Goal: Information Seeking & Learning: Check status

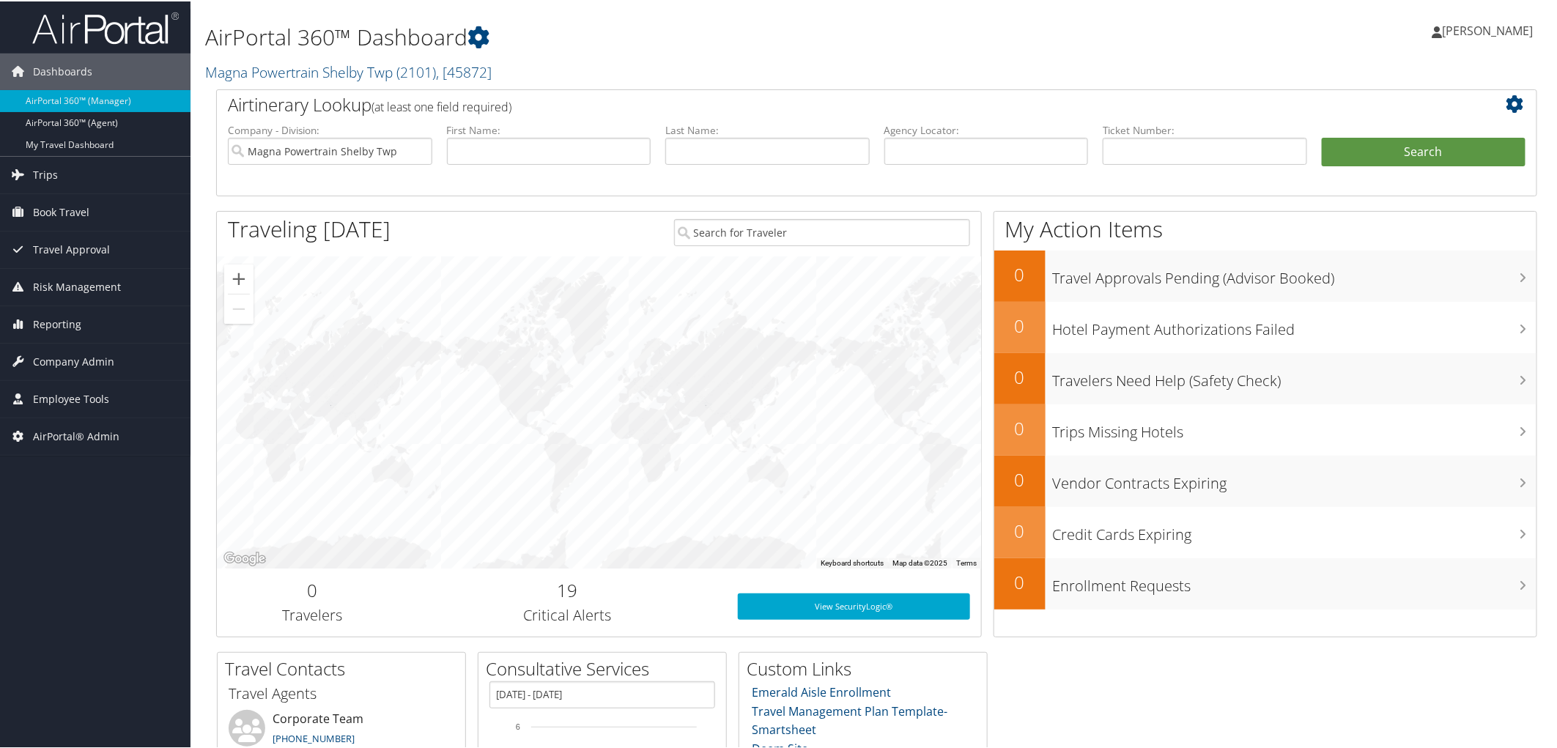
click at [728, 53] on div "AirPortal 360™ Dashboard Magna Powertrain Shelby Twp ( 2101 ) , [ 45872 ] Magna…" at bounding box center [652, 44] width 895 height 75
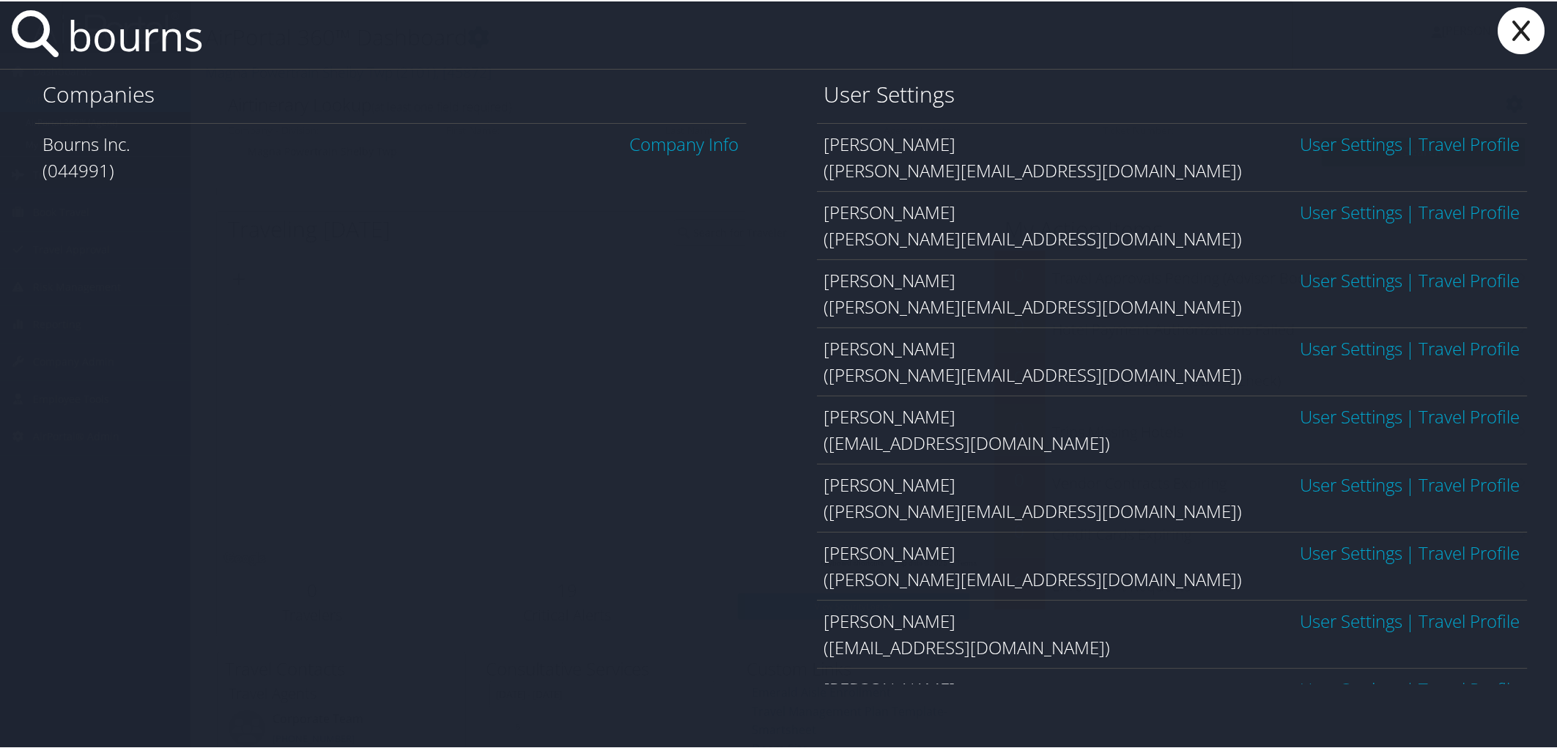
type input "bourns"
click at [703, 149] on link "Company Info" at bounding box center [684, 142] width 109 height 24
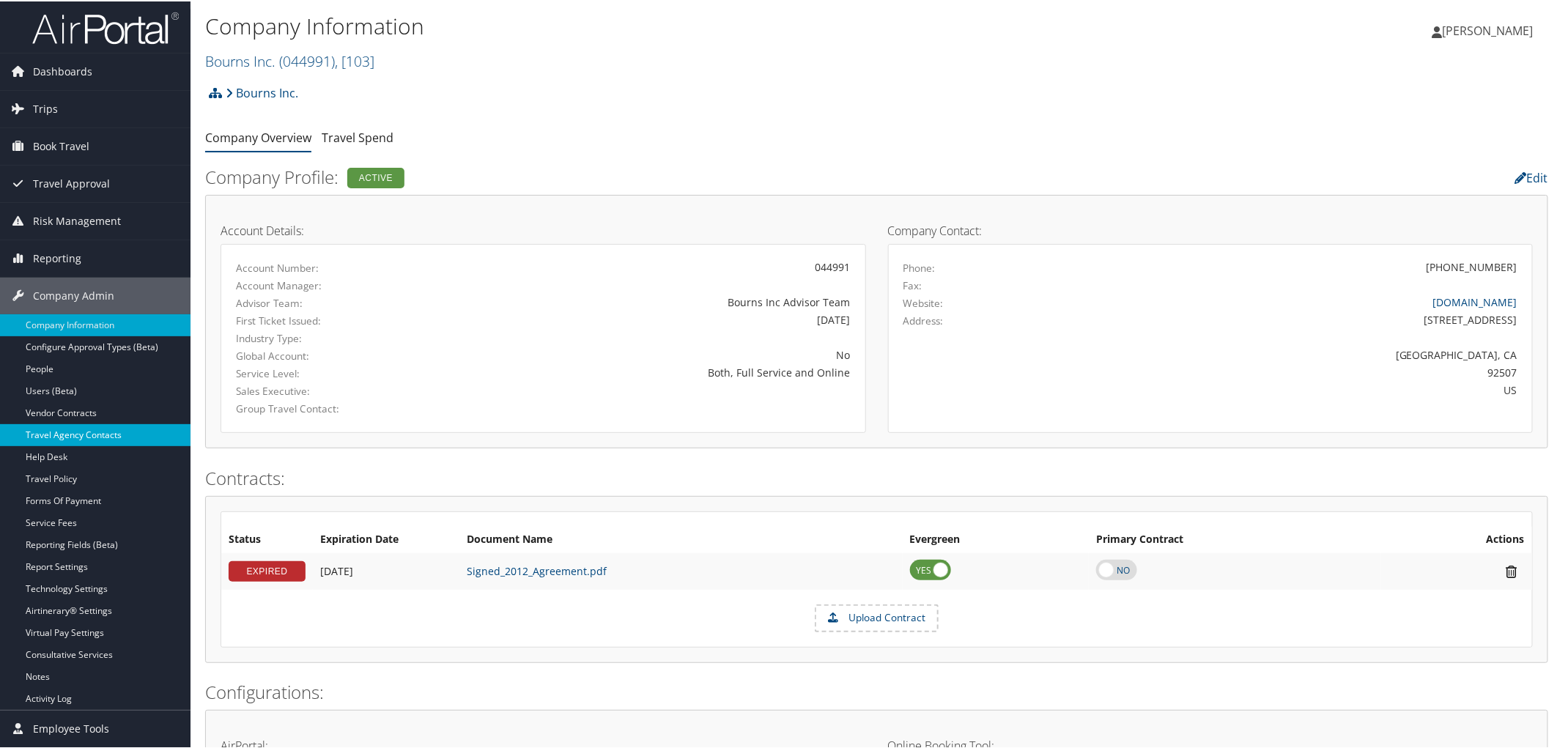
click at [101, 440] on link "Travel Agency Contacts" at bounding box center [95, 434] width 191 height 22
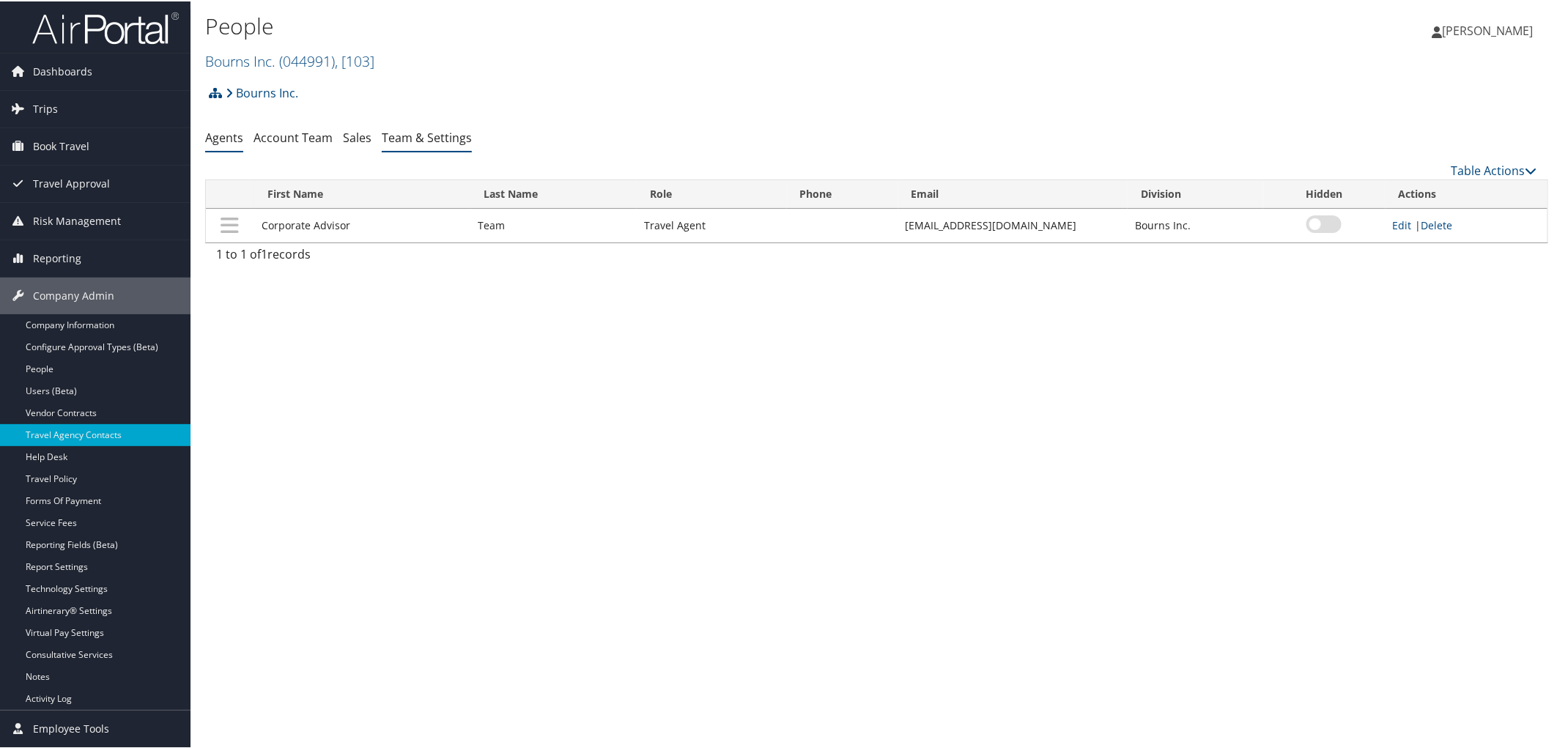
click at [409, 129] on link "Team & Settings" at bounding box center [427, 136] width 90 height 16
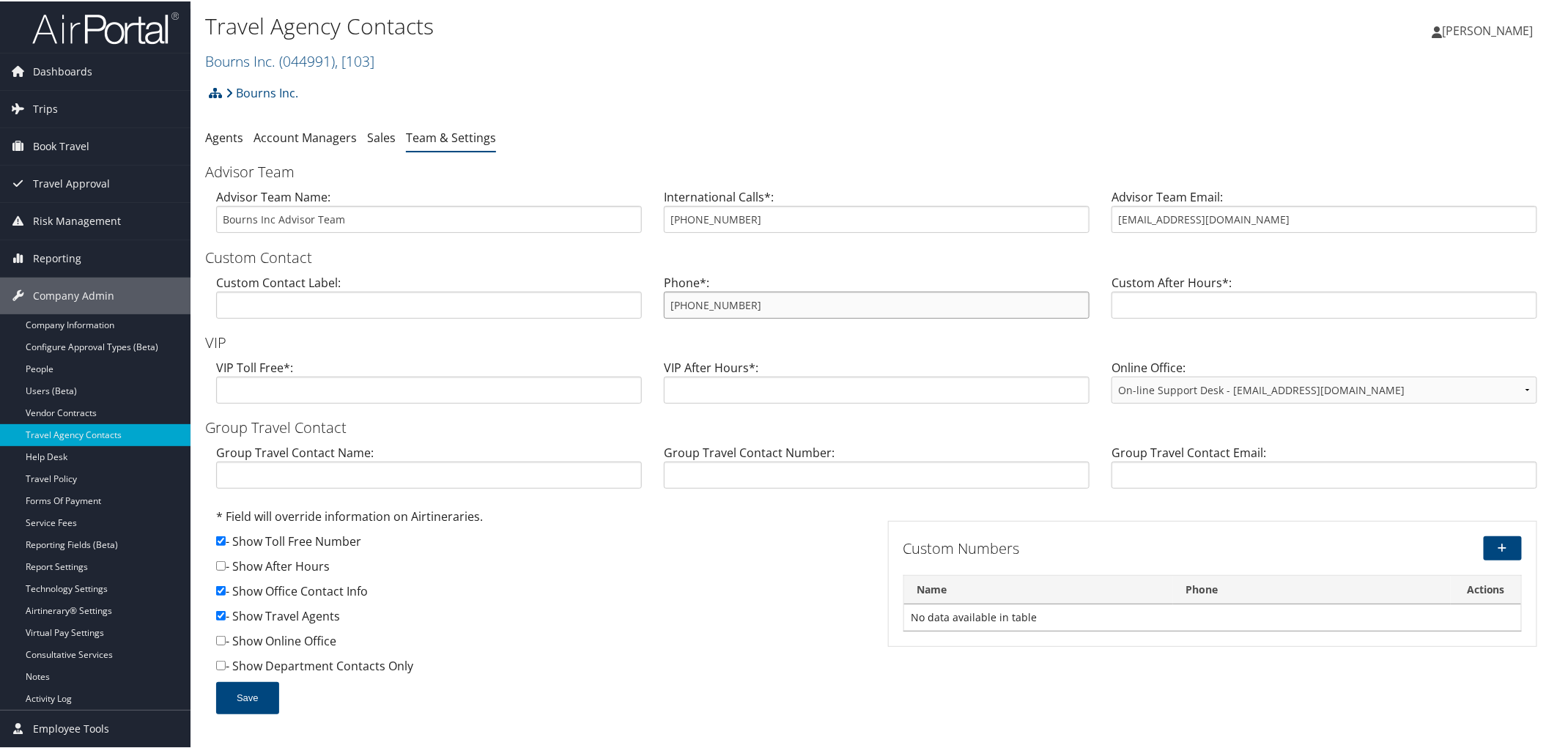
drag, startPoint x: 753, startPoint y: 306, endPoint x: 658, endPoint y: 304, distance: 94.5
click at [658, 304] on div "Phone*: 800-413-3081" at bounding box center [877, 301] width 448 height 56
drag, startPoint x: 1232, startPoint y: 223, endPoint x: 1087, endPoint y: 208, distance: 145.2
click at [1087, 208] on div "Advisor Team Name: Bourns Inc Advisor Team International Calls*: 801-210-9627 A…" at bounding box center [876, 215] width 1343 height 56
click at [42, 111] on span "Trips" at bounding box center [45, 107] width 25 height 37
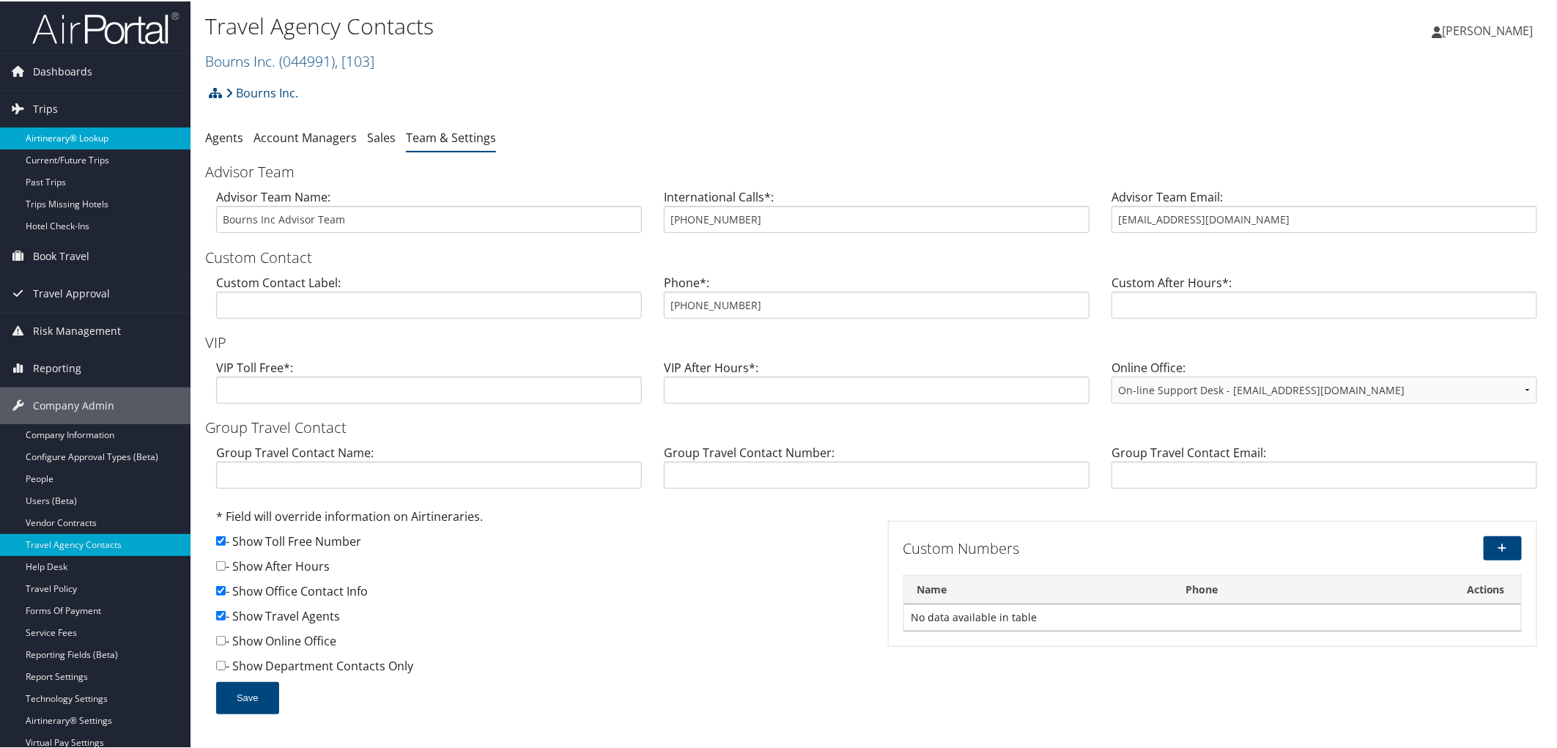
click at [39, 142] on link "Airtinerary® Lookup" at bounding box center [95, 137] width 191 height 22
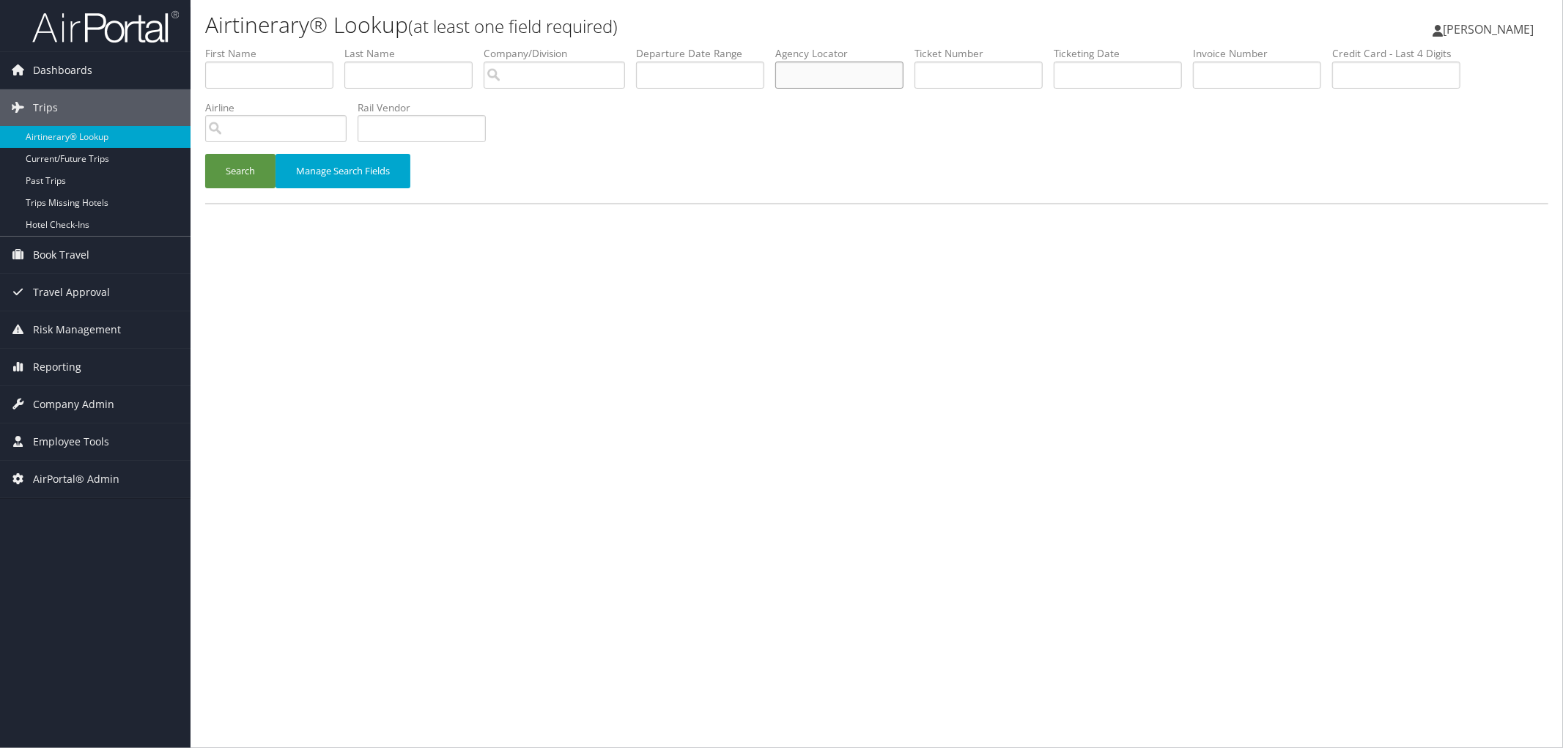
click at [853, 66] on input "text" at bounding box center [839, 75] width 128 height 27
paste input "CKDLLN"
type input "CKDLLN"
click at [228, 173] on button "Search" at bounding box center [240, 171] width 70 height 34
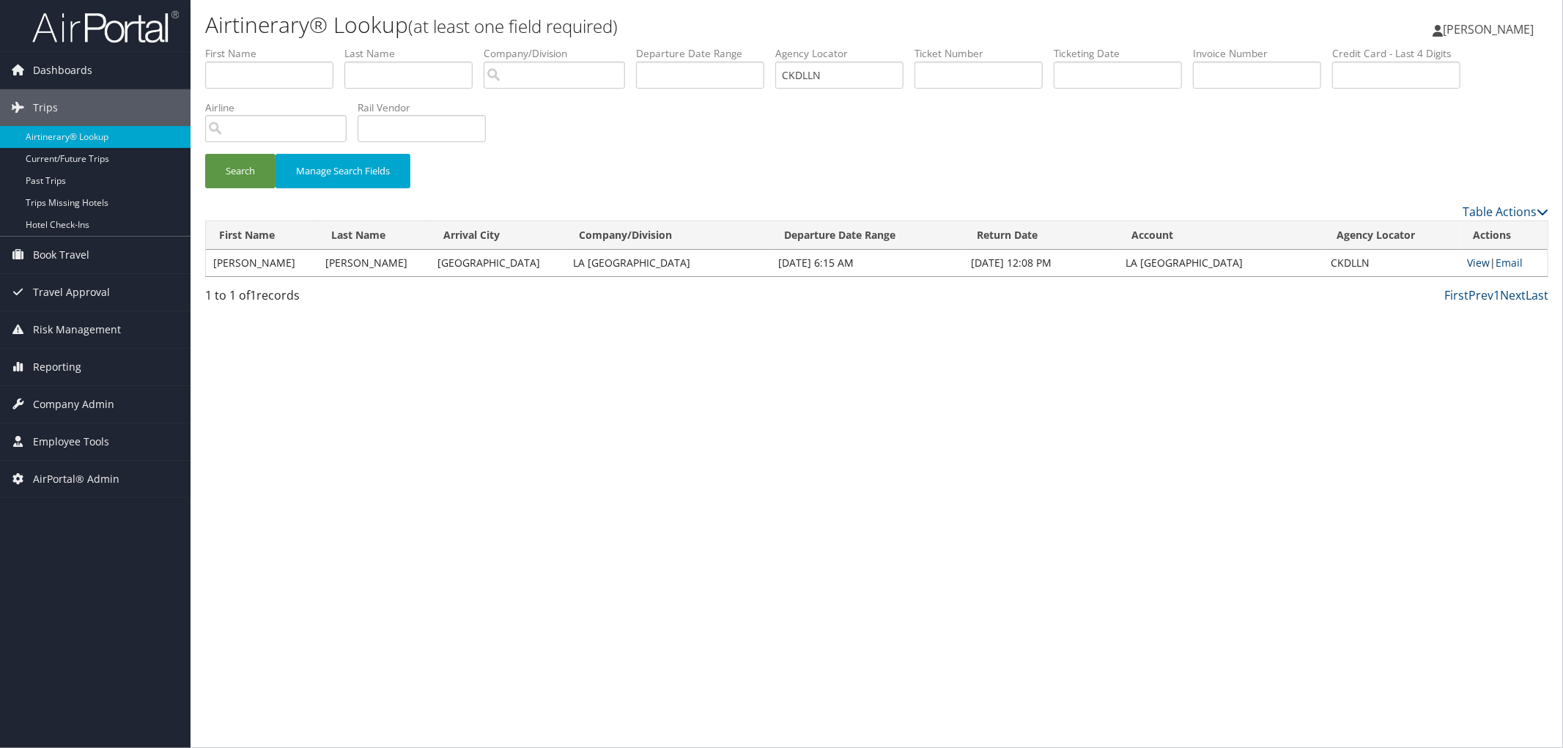
click at [1471, 264] on link "View" at bounding box center [1479, 263] width 23 height 14
click at [456, 388] on div "Airtinerary® Lookup (at least one field required) Trudy Jeffs Trudy Jeffs My Se…" at bounding box center [877, 374] width 1372 height 748
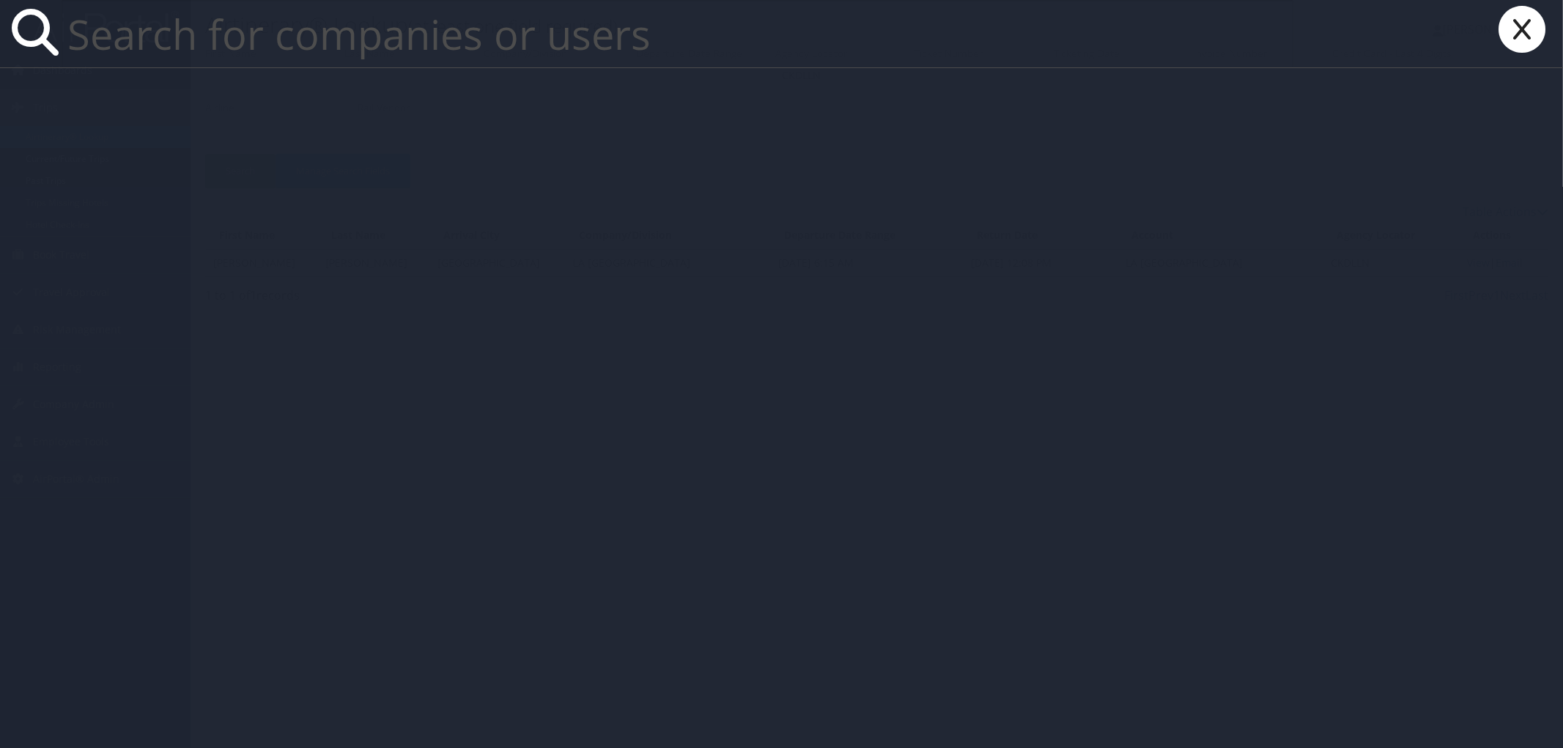
paste input "jcpreedom@lsu.edu"
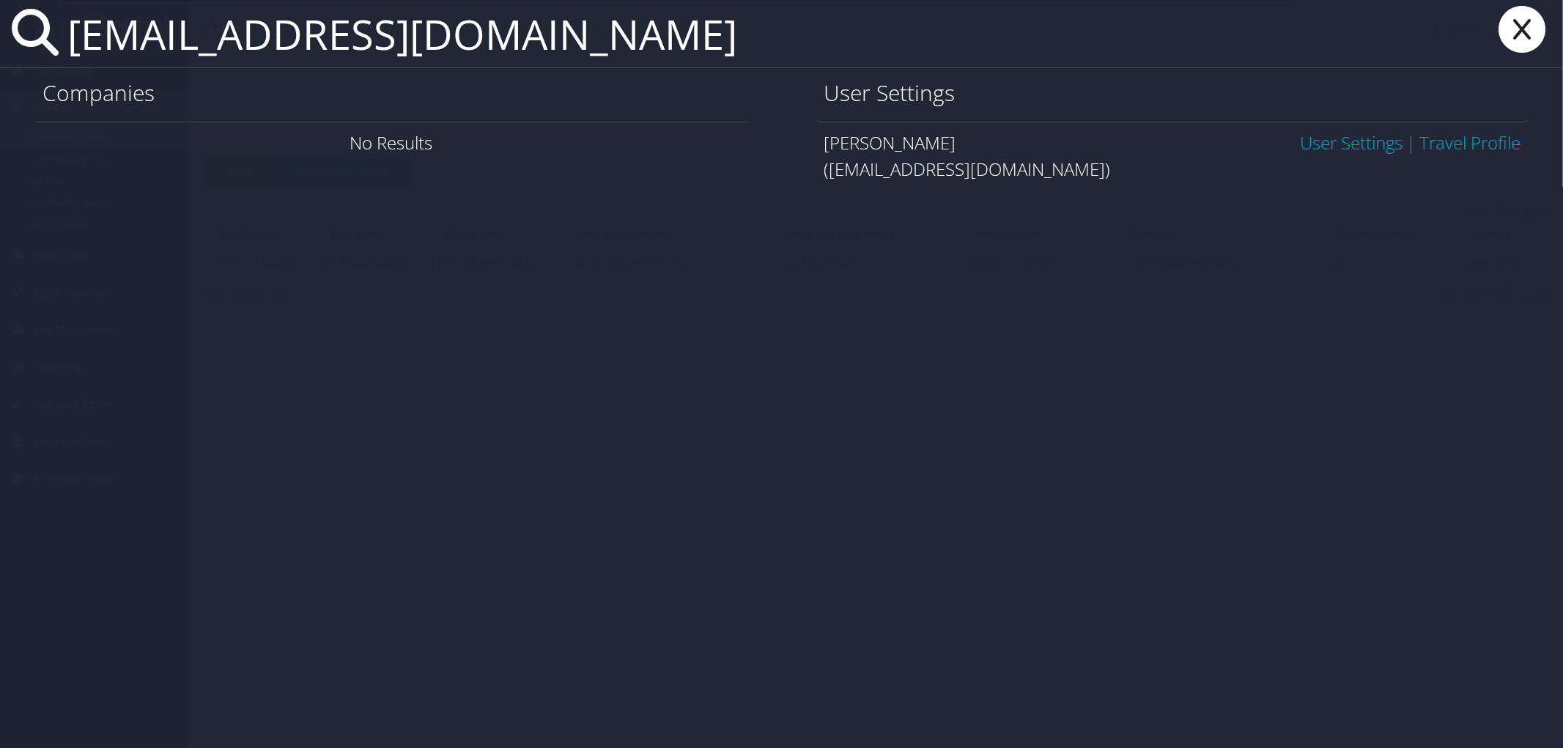
type input "jcpreedom@lsu.edu"
click at [1336, 137] on link "User Settings" at bounding box center [1351, 142] width 103 height 24
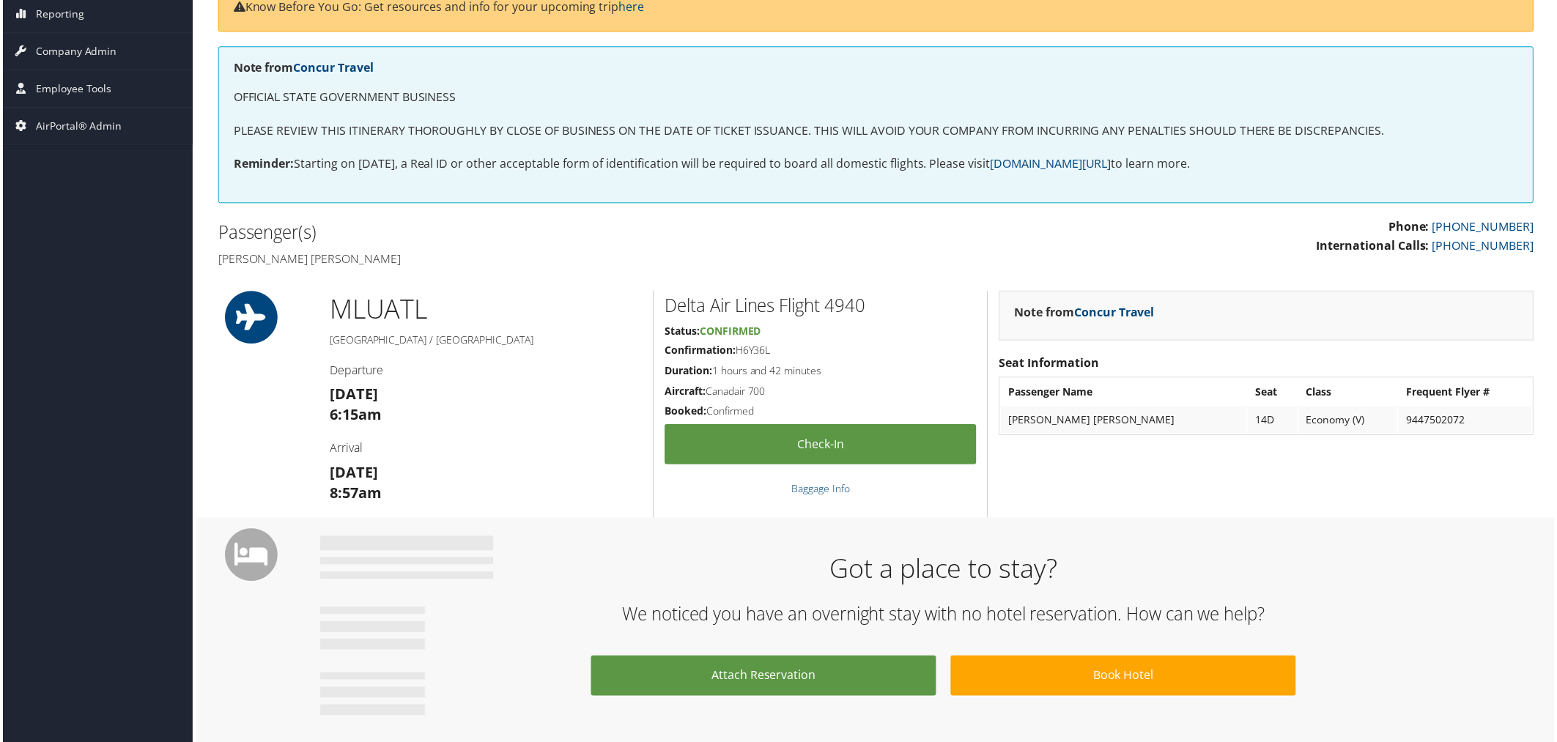
scroll to position [76, 0]
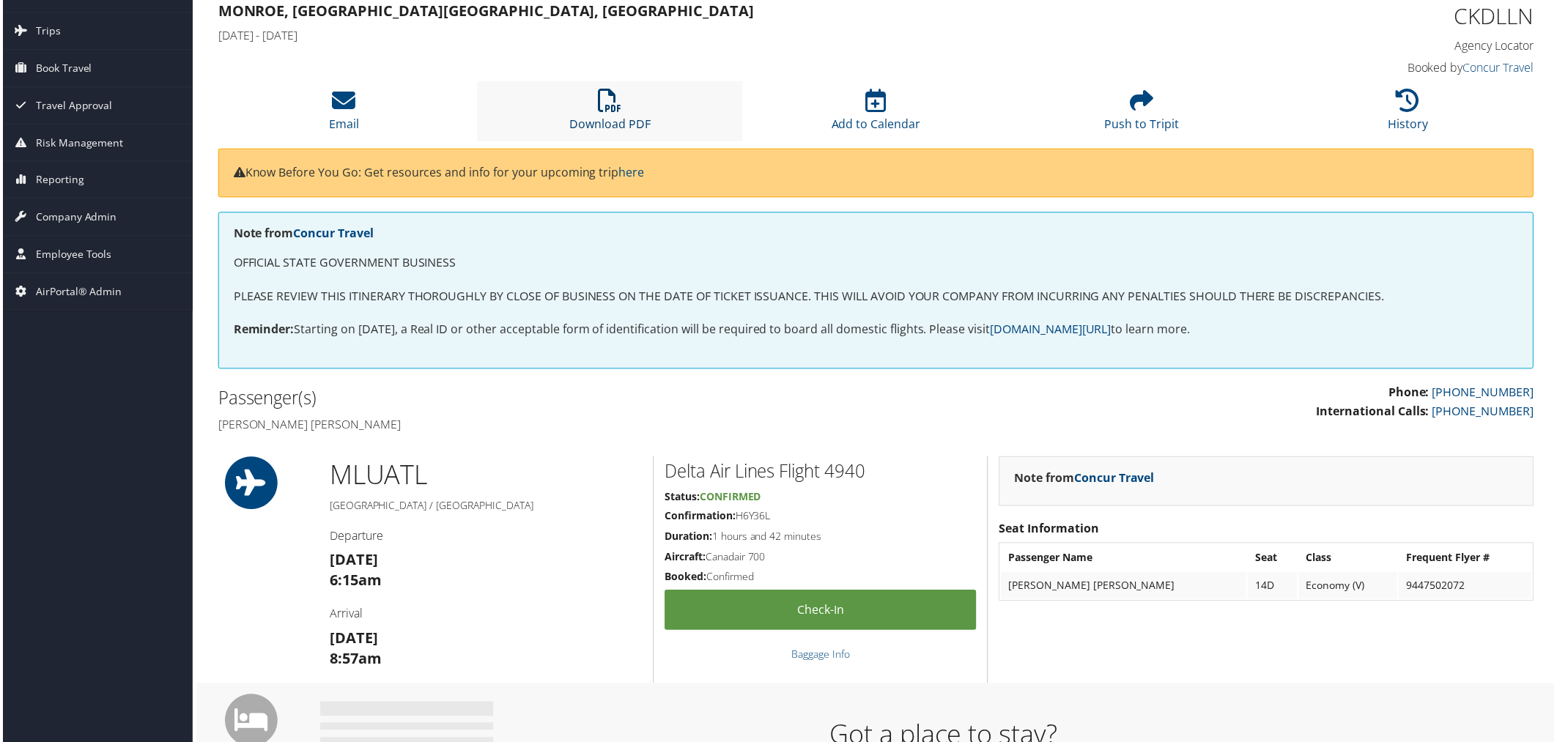
click at [605, 103] on icon at bounding box center [609, 100] width 23 height 23
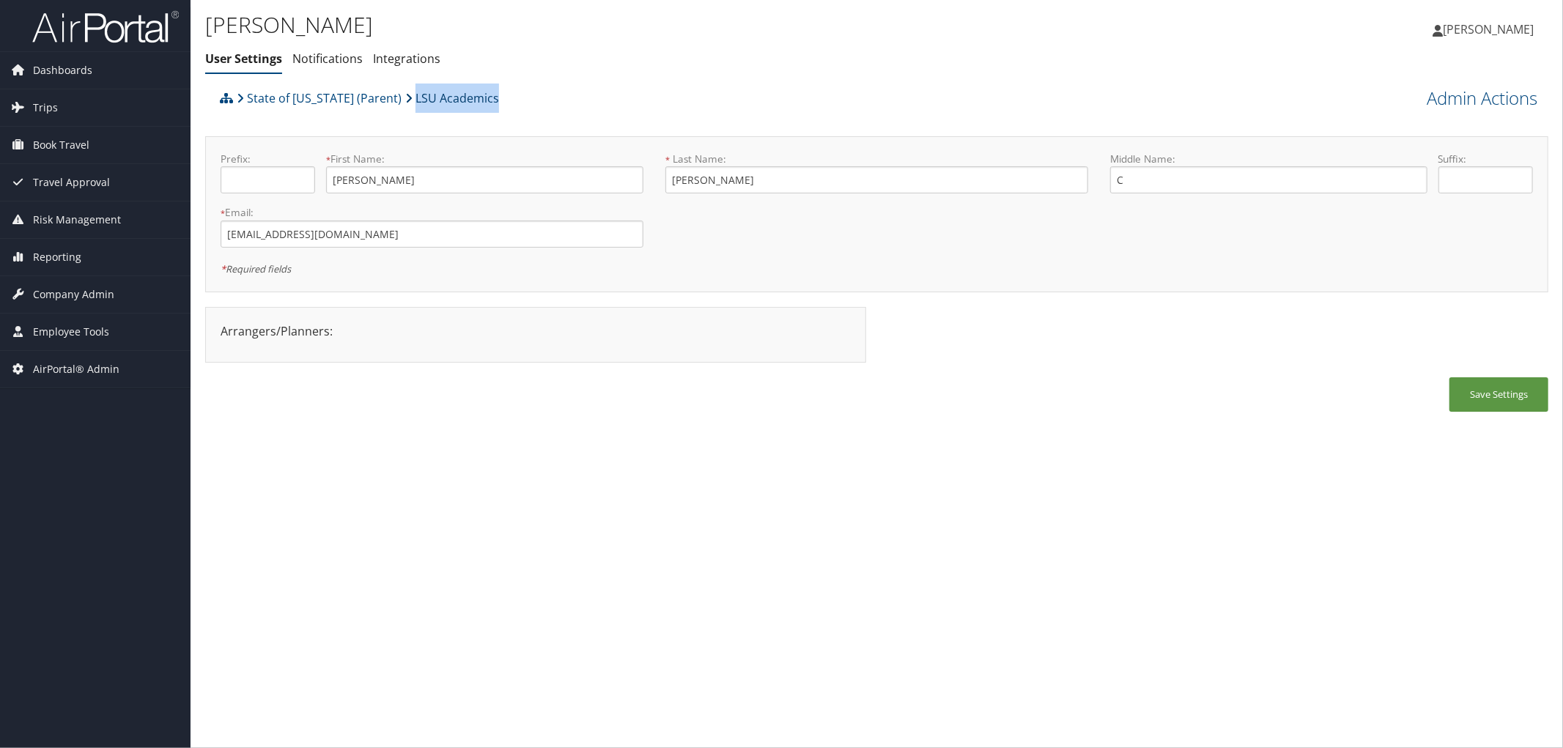
drag, startPoint x: 503, startPoint y: 92, endPoint x: 405, endPoint y: 101, distance: 98.6
click at [405, 101] on div "State of [US_STATE] (Parent) LSU Academics" at bounding box center [709, 104] width 986 height 40
copy link "LSU Academics"
